Goal: Information Seeking & Learning: Learn about a topic

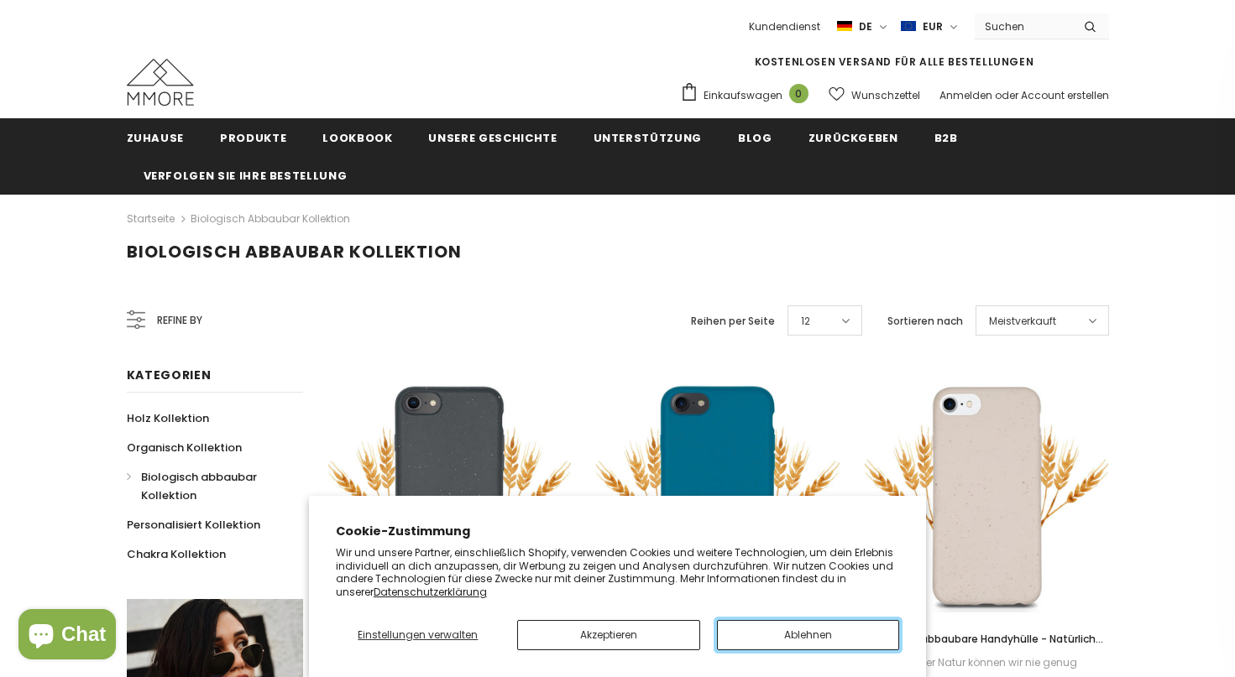
click at [785, 635] on button "Ablehnen" at bounding box center [808, 635] width 183 height 30
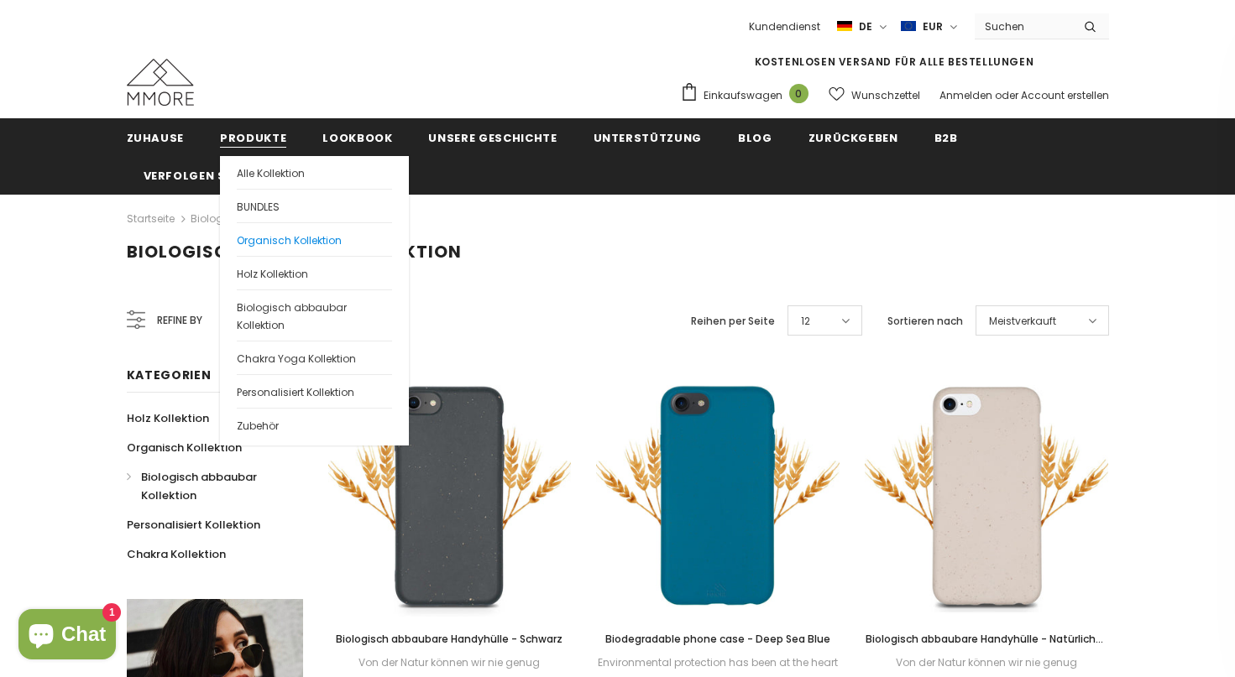
click at [253, 233] on span "Organisch Kollektion" at bounding box center [289, 240] width 105 height 14
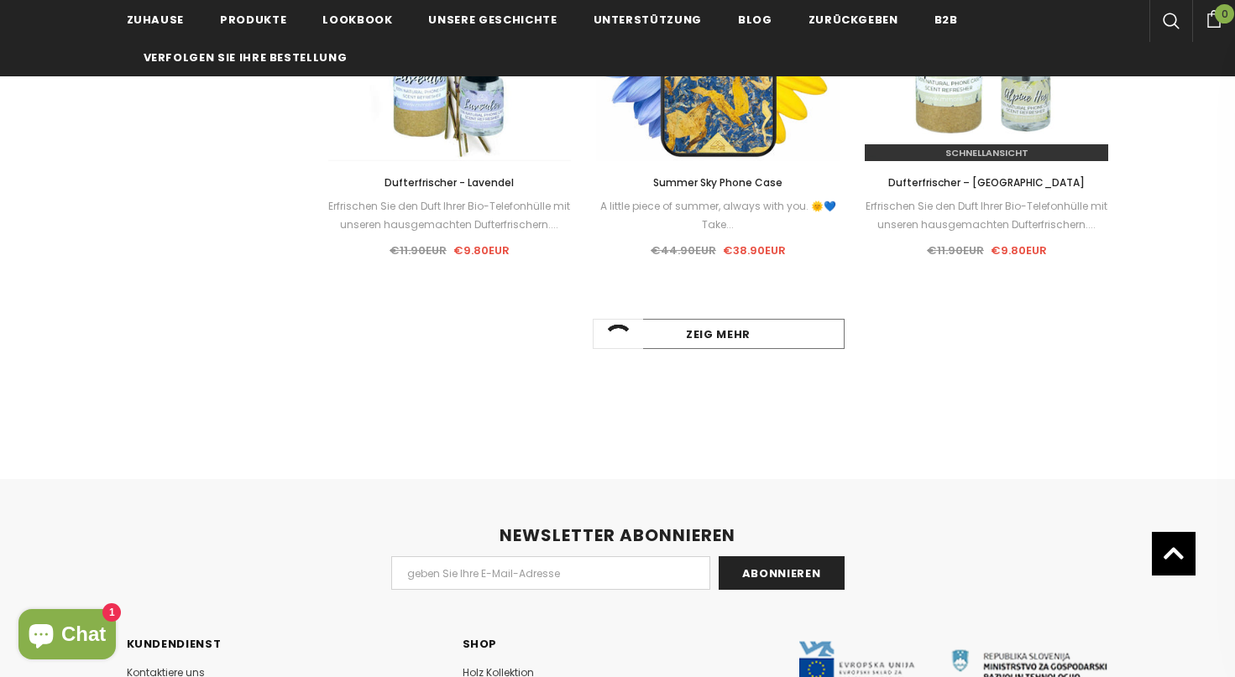
scroll to position [1684, 0]
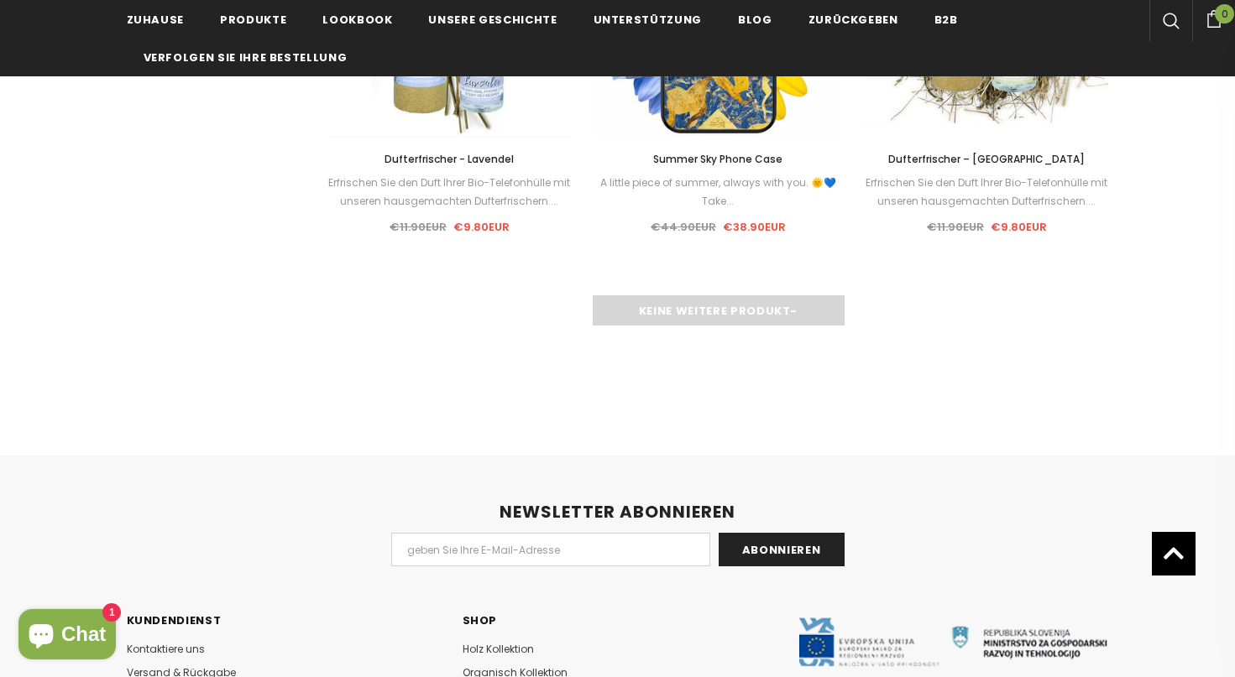
click at [698, 316] on div "Keine weitere Produkt-" at bounding box center [718, 310] width 781 height 30
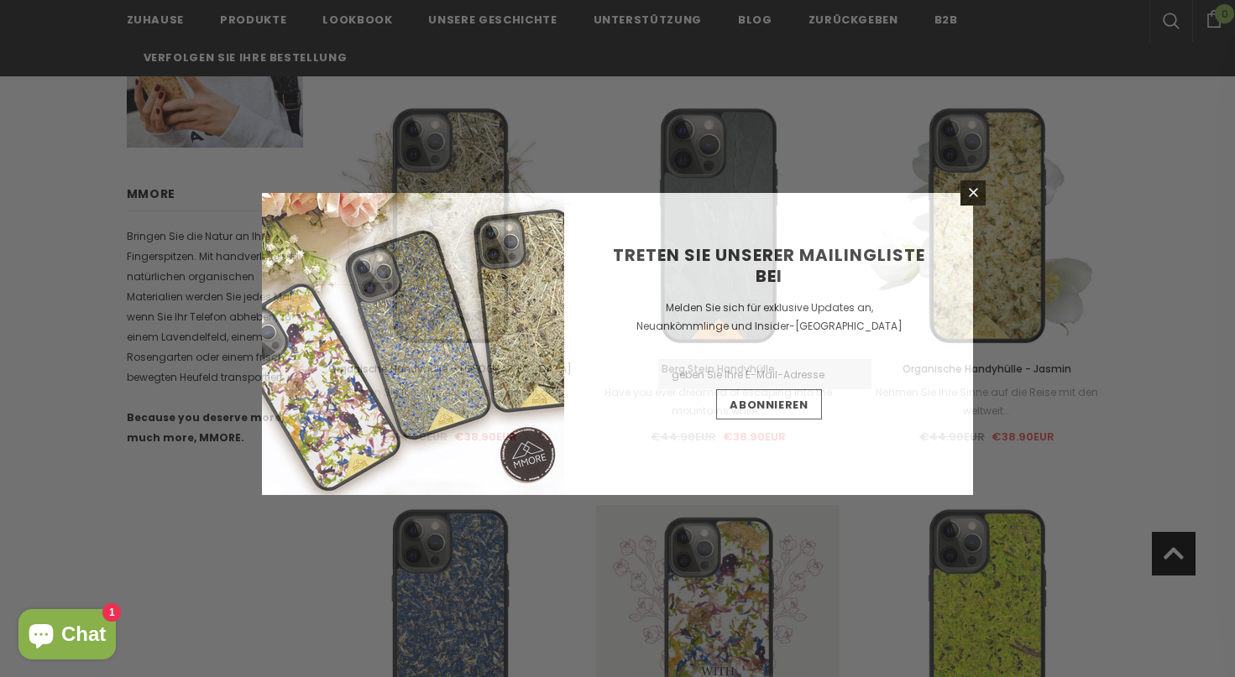
scroll to position [638, 0]
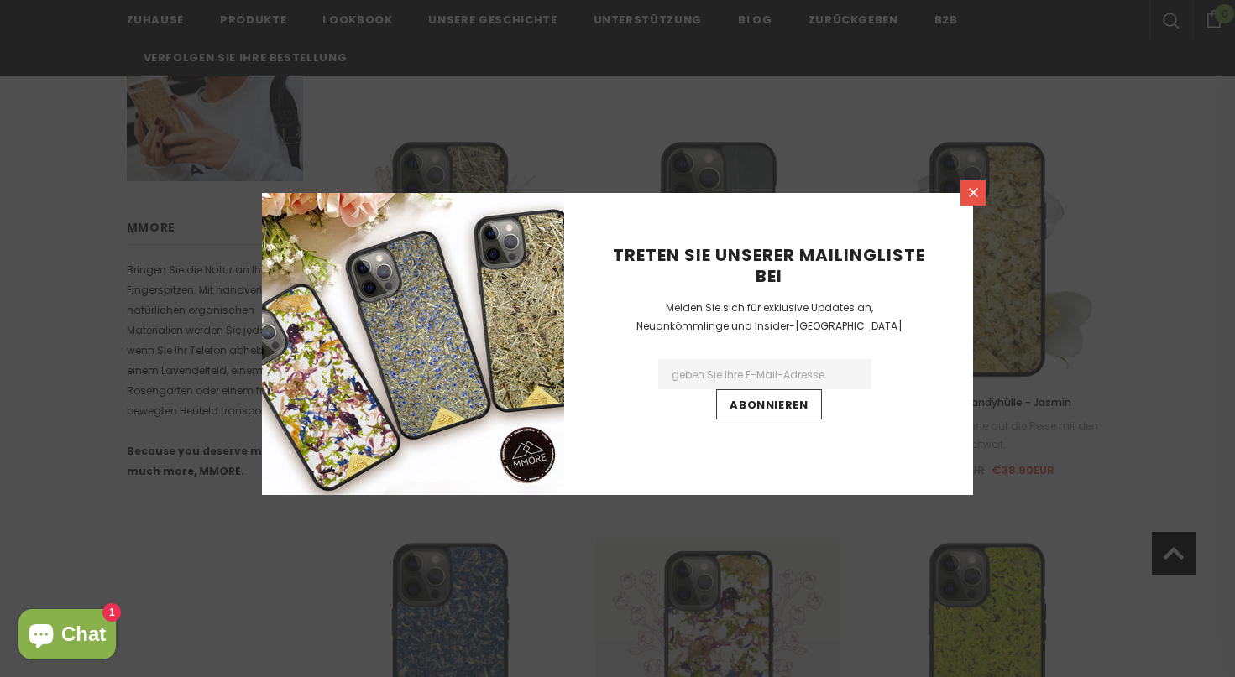
click at [974, 197] on icon at bounding box center [973, 192] width 14 height 14
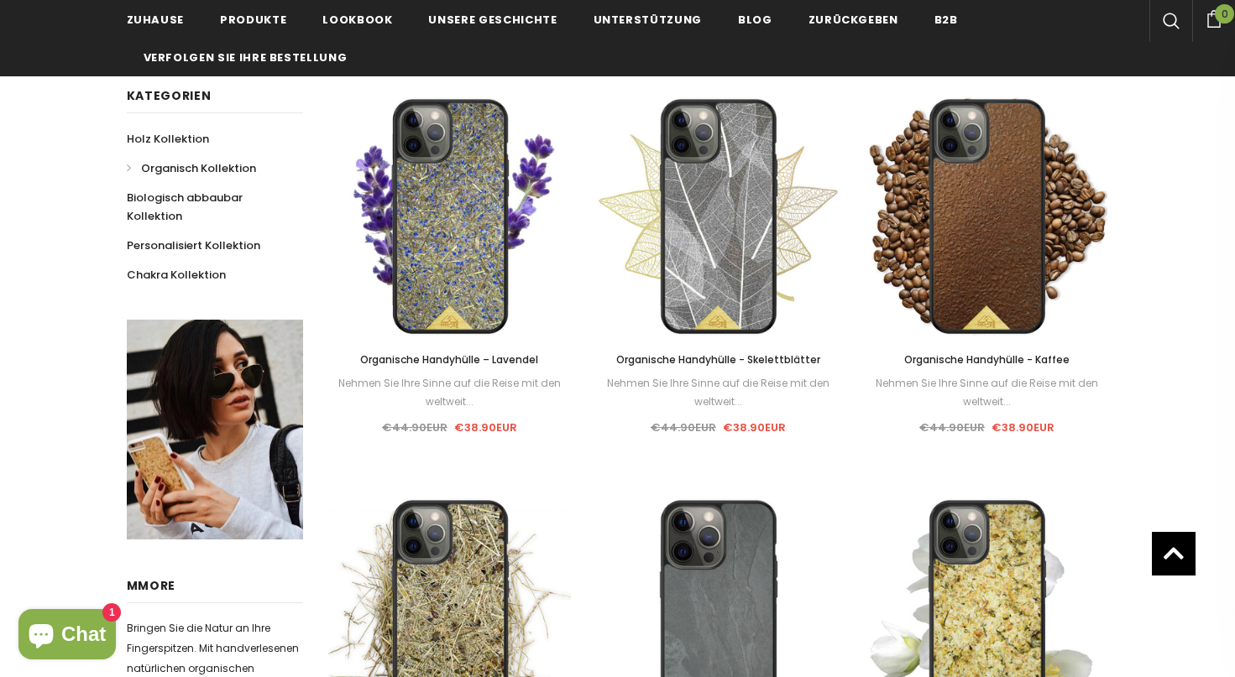
scroll to position [84, 0]
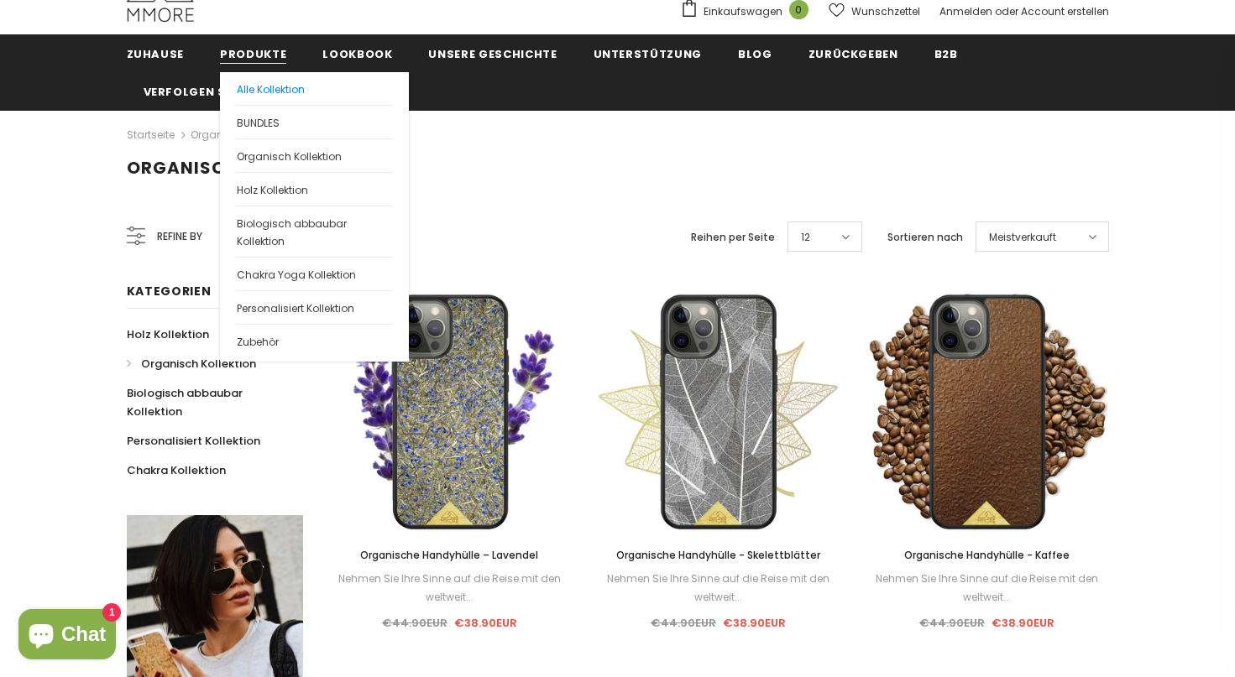
click at [274, 90] on span "Alle Kollektion" at bounding box center [271, 89] width 68 height 14
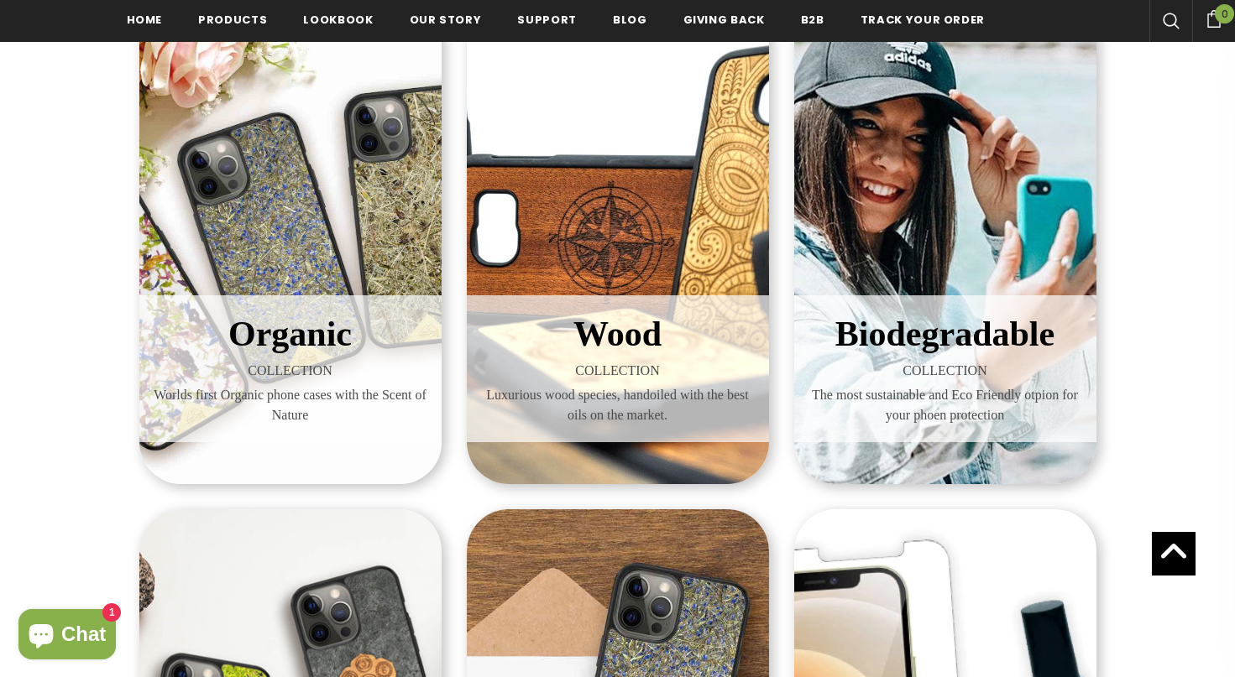
scroll to position [306, 0]
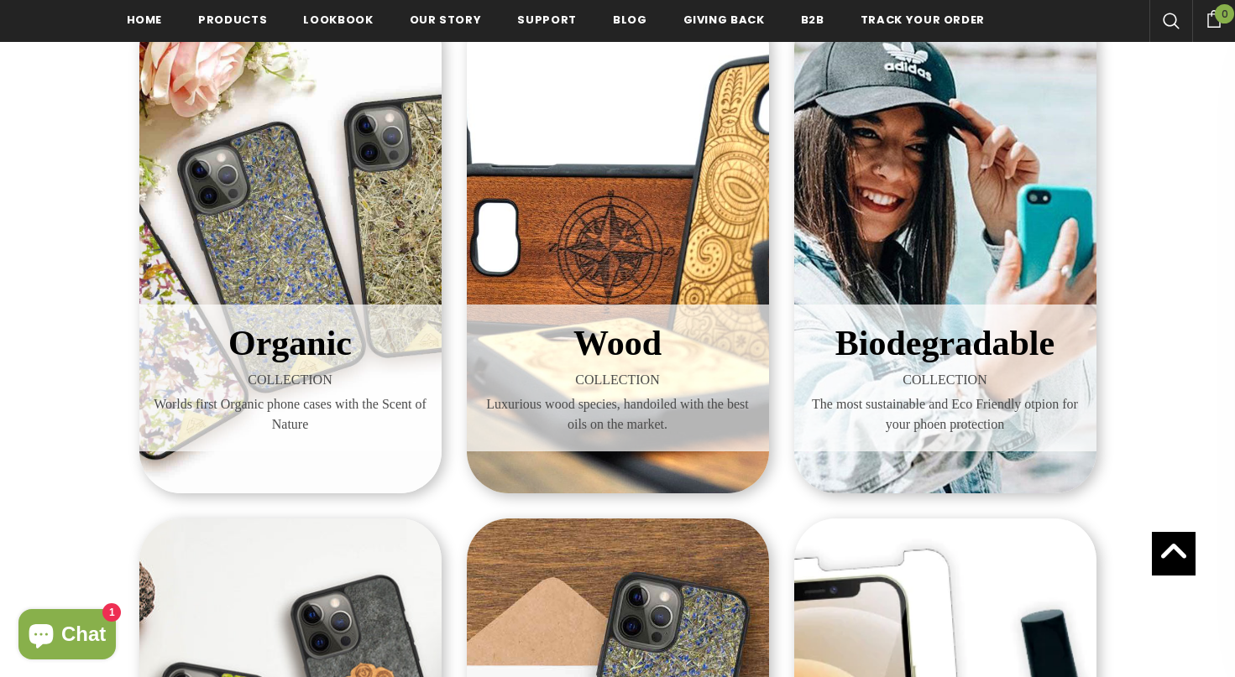
click at [666, 223] on div "Wood COLLECTION Luxurious wood species, handoiled with the best oils on the mar…" at bounding box center [618, 250] width 302 height 487
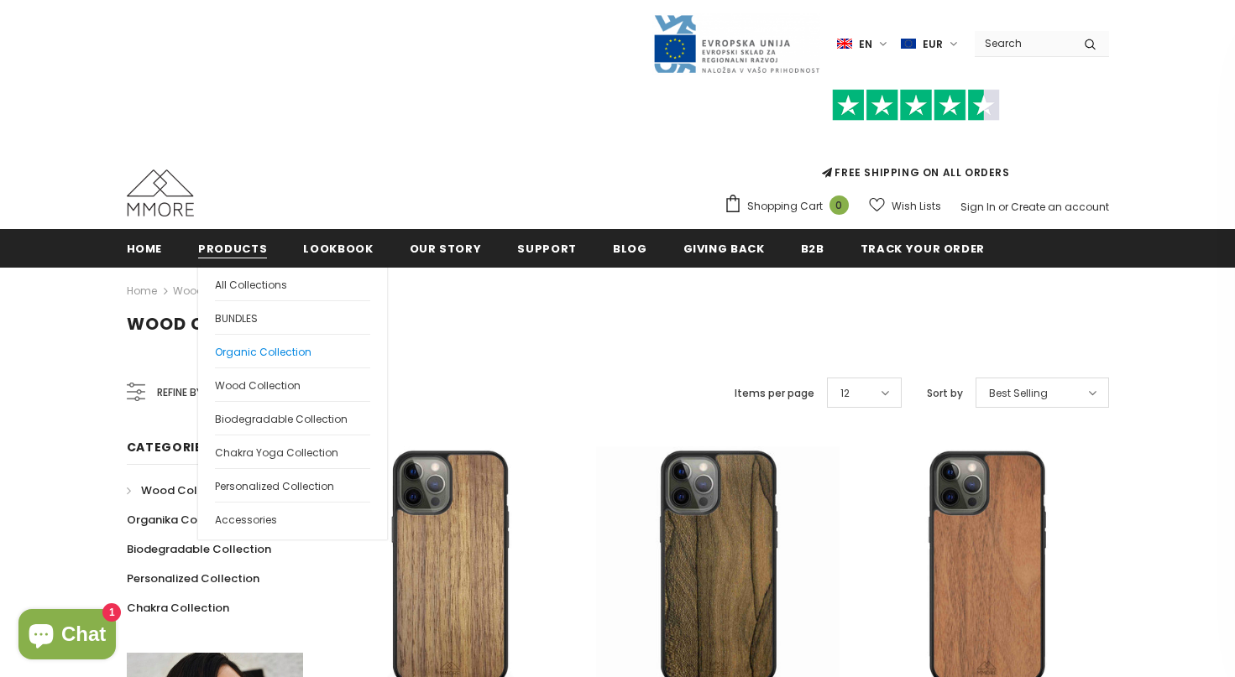
click at [279, 349] on span "Organic Collection" at bounding box center [263, 352] width 97 height 14
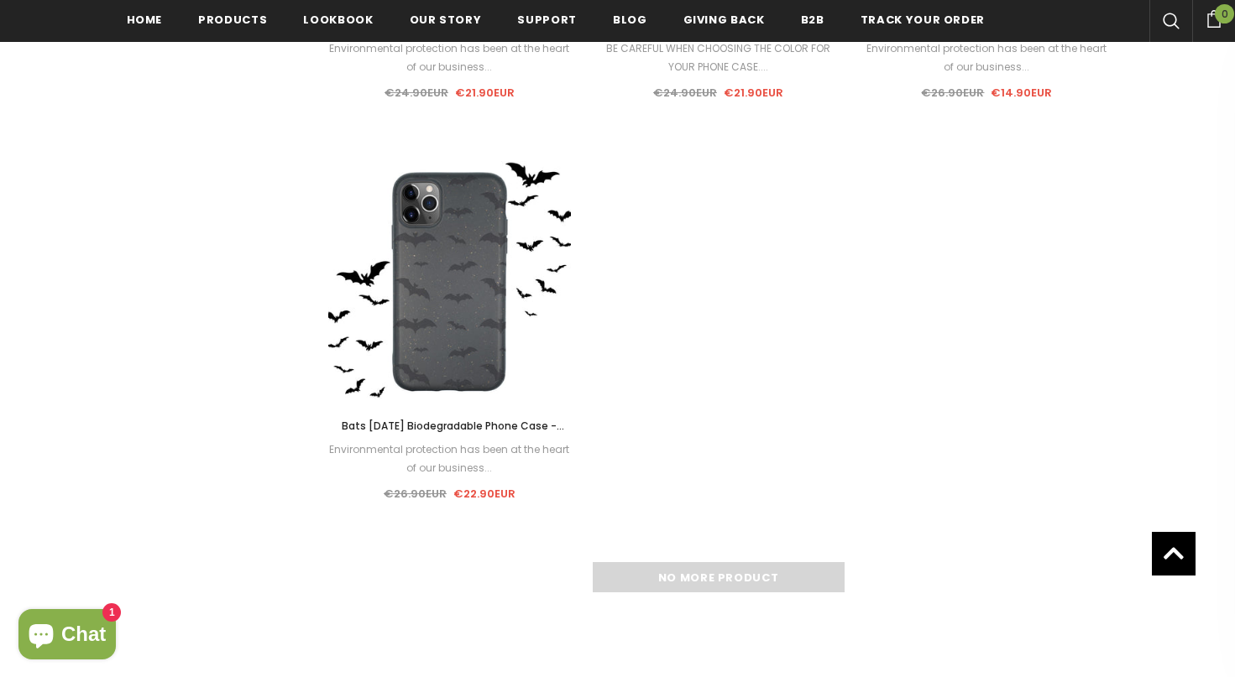
scroll to position [2331, 0]
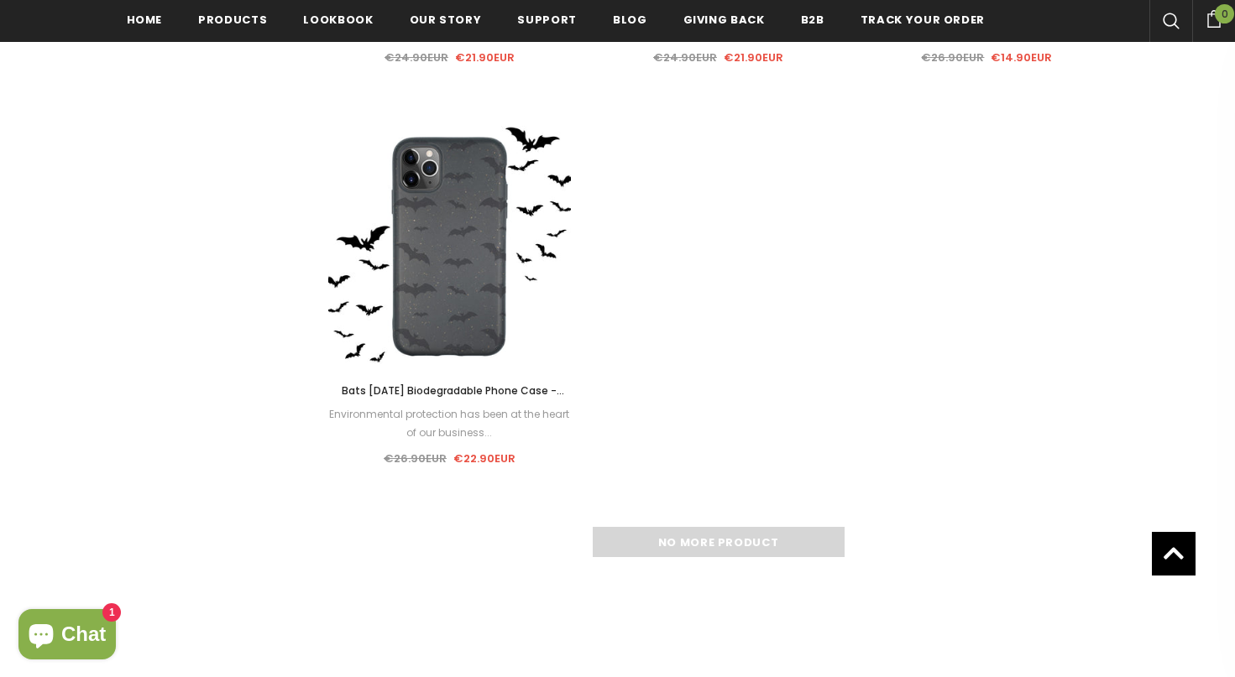
click at [734, 545] on div "No more product" at bounding box center [718, 542] width 781 height 30
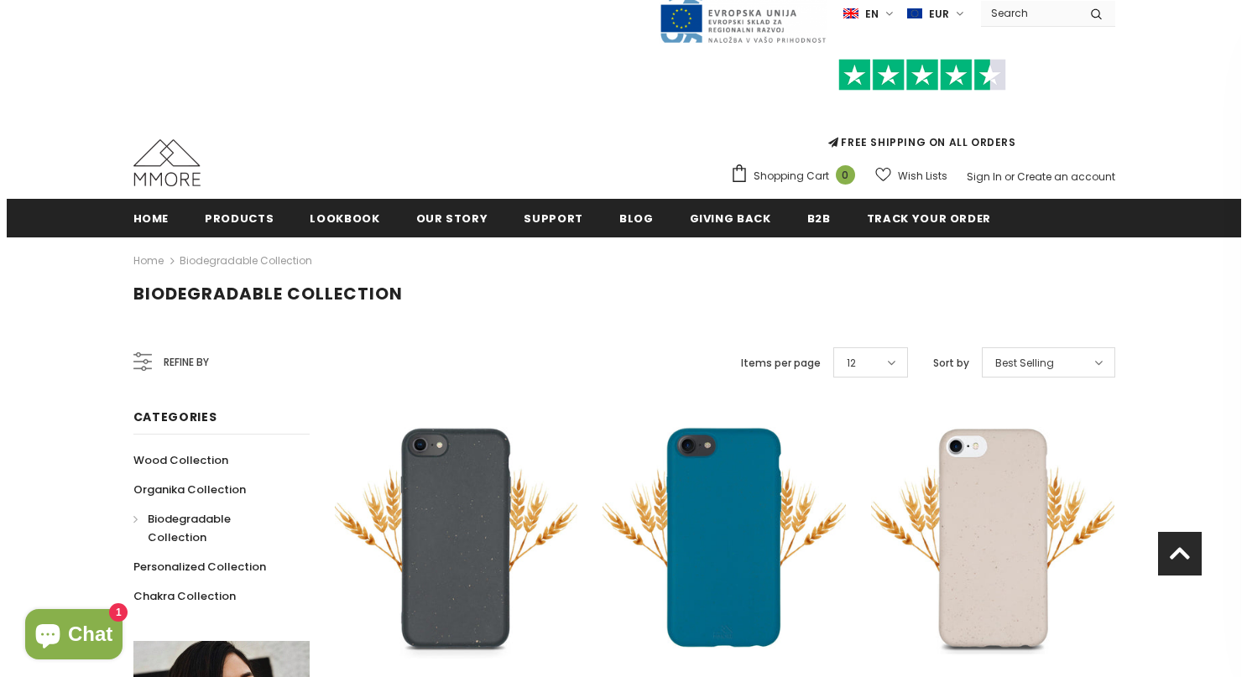
scroll to position [0, 0]
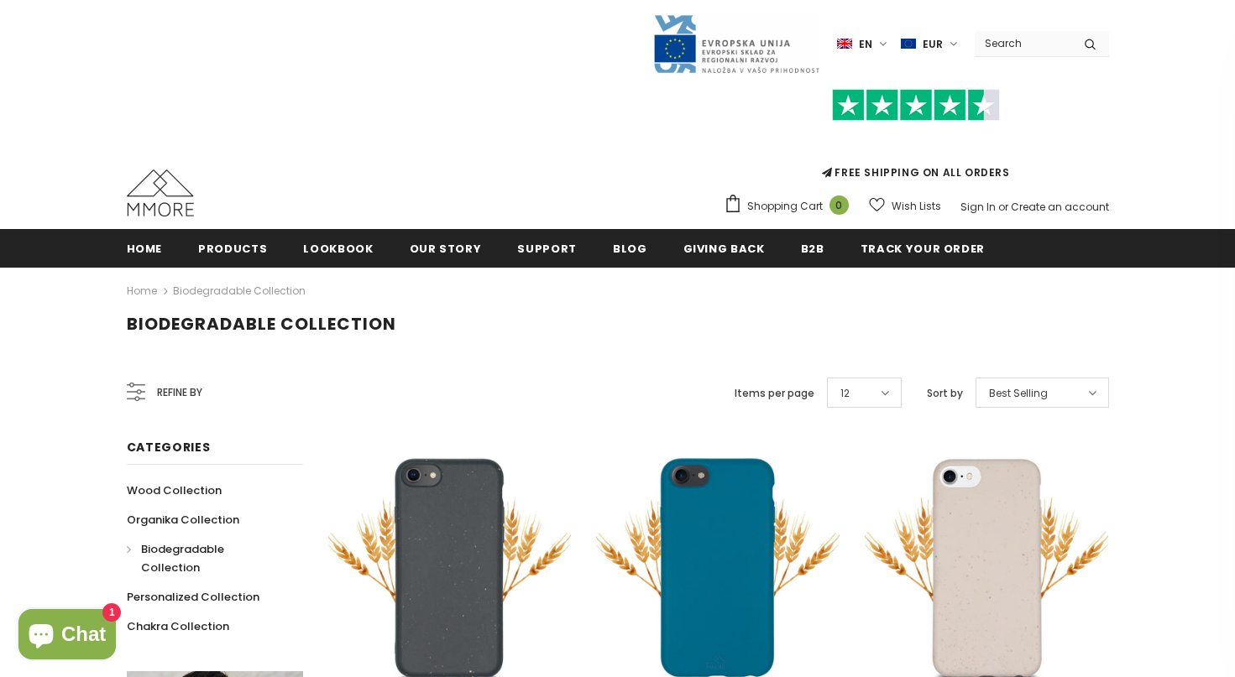
click at [174, 385] on span "Refine by" at bounding box center [179, 393] width 45 height 18
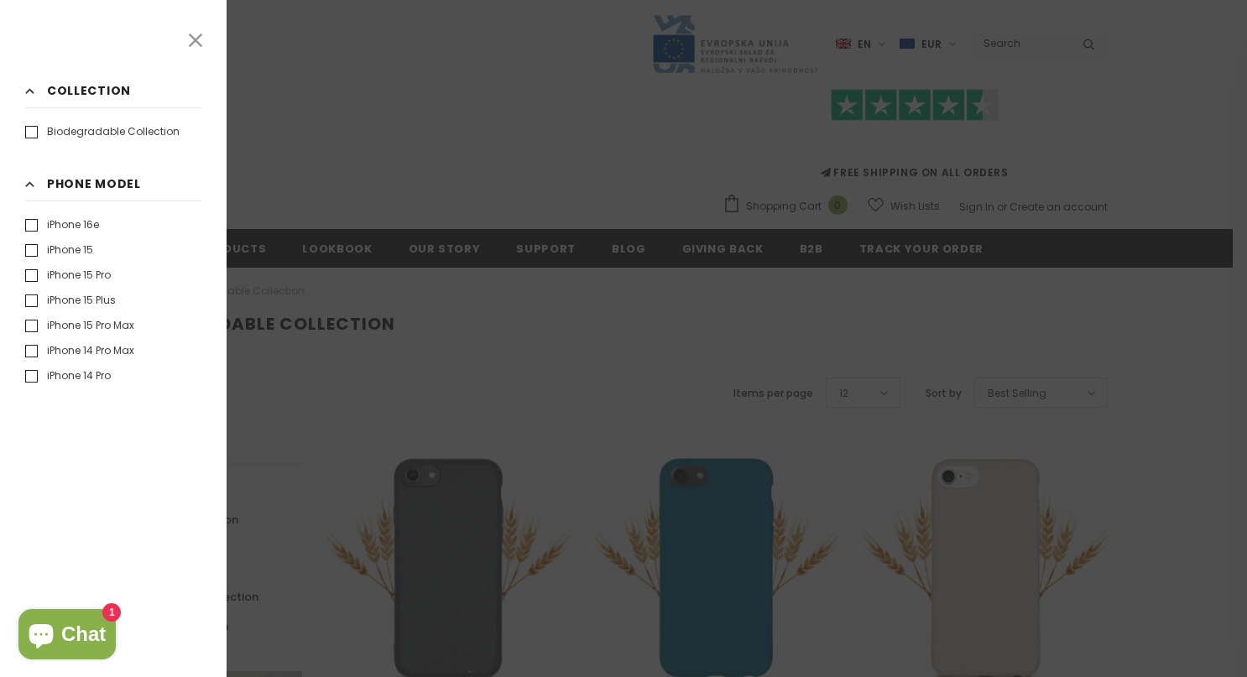
click at [197, 42] on icon at bounding box center [195, 40] width 13 height 13
